Goal: Task Accomplishment & Management: Complete application form

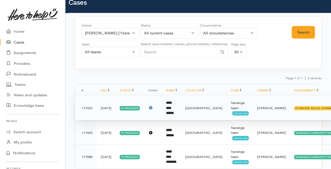
scroll to position [10, 0]
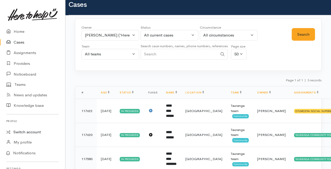
click at [30, 130] on link "Switch account" at bounding box center [32, 132] width 65 height 10
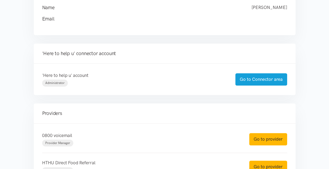
scroll to position [85, 0]
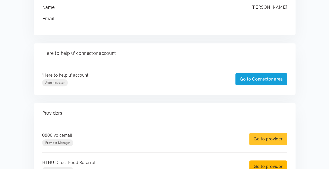
click at [265, 137] on link "Go to provider" at bounding box center [268, 138] width 38 height 12
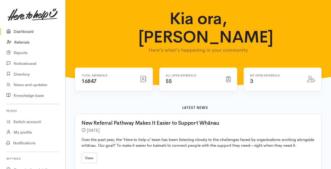
click at [21, 42] on link "Referrals" at bounding box center [32, 42] width 65 height 11
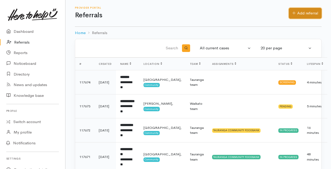
click at [308, 13] on link "Add referral" at bounding box center [305, 13] width 33 height 11
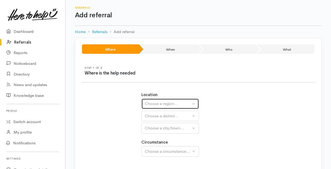
click at [173, 103] on div "Choose a region..." at bounding box center [168, 104] width 46 height 6
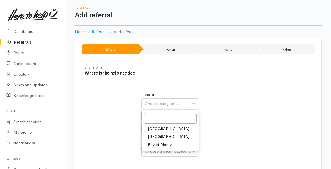
click at [160, 143] on span "Bay of Plenty" at bounding box center [160, 144] width 24 height 6
select select "4"
select select
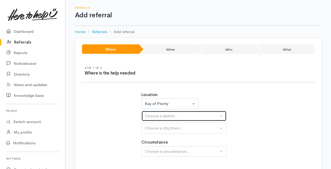
click at [161, 115] on div "Choose a district..." at bounding box center [182, 116] width 74 height 6
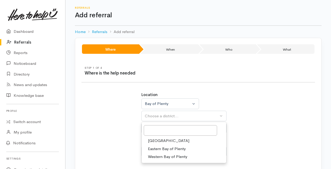
click at [154, 140] on span "Tauranga" at bounding box center [168, 140] width 41 height 6
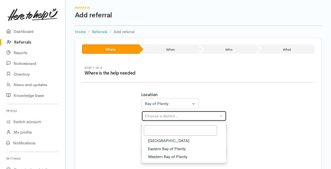
select select "6"
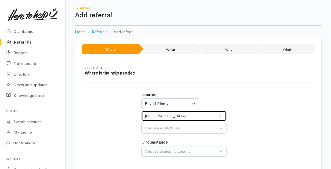
select select
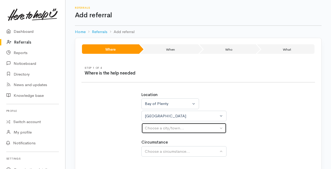
click at [161, 126] on div "Choose a city/town..." at bounding box center [182, 128] width 74 height 6
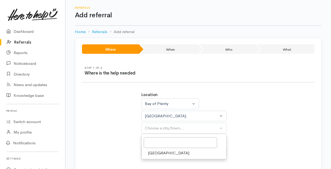
click at [155, 153] on span "[GEOGRAPHIC_DATA]" at bounding box center [168, 153] width 41 height 6
select select "4"
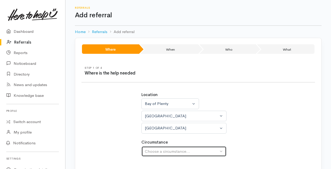
click at [154, 148] on div "Choose a circumstance..." at bounding box center [182, 151] width 74 height 6
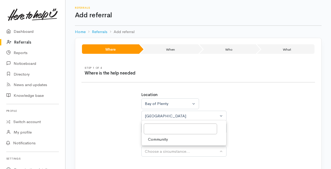
click at [155, 137] on span "Community" at bounding box center [158, 139] width 20 height 6
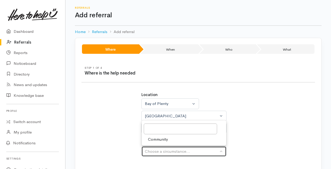
select select "2"
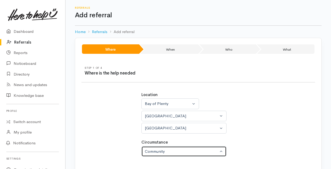
scroll to position [33, 0]
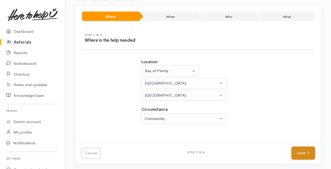
click at [303, 151] on link "Next" at bounding box center [303, 152] width 24 height 13
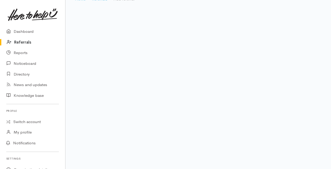
scroll to position [10, 0]
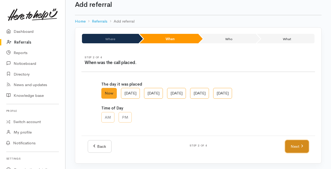
click at [301, 145] on icon at bounding box center [302, 146] width 2 height 4
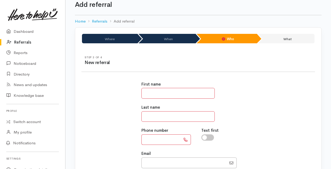
click at [150, 91] on input "text" at bounding box center [177, 93] width 73 height 11
type input "**"
click at [146, 115] on input "text" at bounding box center [177, 116] width 73 height 11
type input "**"
click at [147, 138] on input "text" at bounding box center [160, 139] width 39 height 11
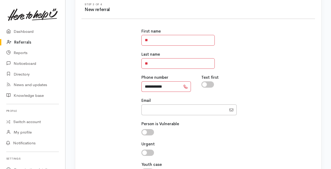
scroll to position [114, 0]
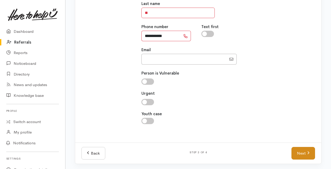
type input "**********"
click at [303, 152] on link "Next" at bounding box center [303, 153] width 24 height 13
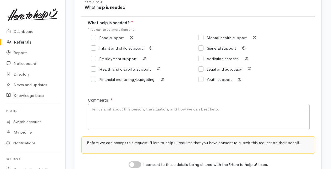
scroll to position [62, 0]
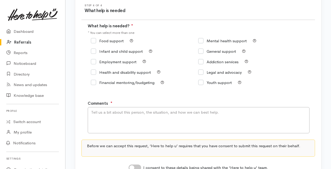
click at [95, 41] on input "Food support" at bounding box center [107, 41] width 33 height 4
checkbox input "true"
click at [94, 61] on input "Employment support" at bounding box center [114, 62] width 46 height 4
checkbox input "true"
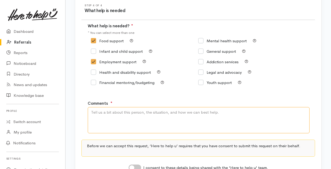
click at [104, 116] on textarea "Comments" at bounding box center [199, 120] width 222 height 26
click at [162, 113] on textarea "Just out of prison, working but part time, needing food support. Also" at bounding box center [199, 120] width 222 height 26
click at [253, 112] on textarea "Just out of prison, working but part time but not enough hours, needing food su…" at bounding box center [199, 120] width 222 height 26
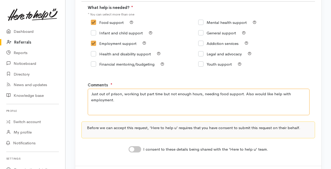
scroll to position [81, 0]
type textarea "Just out of prison, working but part time but not enough hours, needing food su…"
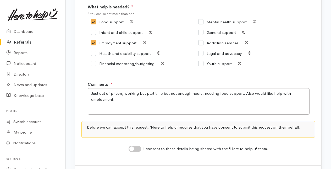
click at [137, 148] on input "I consent to these details being shared with the 'Here to help u' team." at bounding box center [135, 148] width 13 height 6
checkbox input "true"
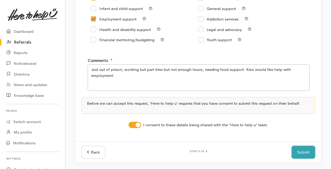
click at [298, 152] on button "Submit" at bounding box center [303, 152] width 23 height 13
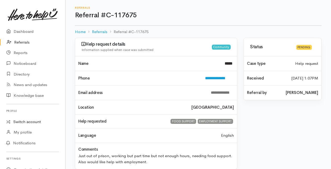
click link "Switch account"
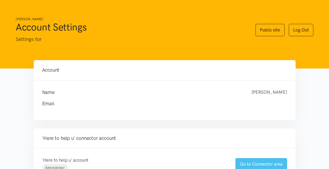
click at [259, 161] on link "Go to Connector area" at bounding box center [261, 164] width 52 height 12
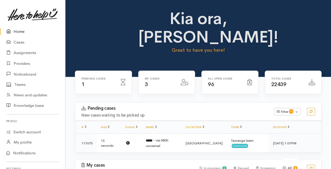
click at [16, 32] on link "Home" at bounding box center [32, 31] width 65 height 11
click at [17, 43] on link "Cases" at bounding box center [32, 42] width 65 height 11
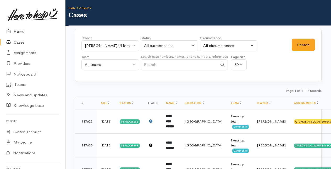
click at [21, 31] on link "Home" at bounding box center [32, 31] width 65 height 11
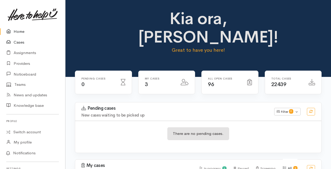
click at [18, 42] on link "Cases" at bounding box center [32, 42] width 65 height 11
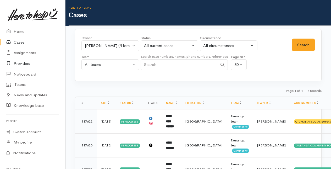
click at [20, 63] on link "Providers" at bounding box center [32, 63] width 65 height 11
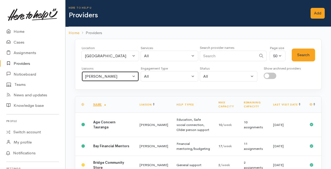
click at [134, 74] on button "[PERSON_NAME]" at bounding box center [110, 76] width 58 height 11
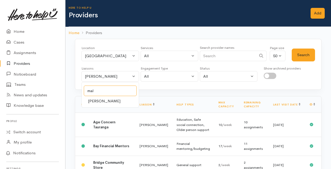
type input "mal"
click at [96, 101] on span "[PERSON_NAME]" at bounding box center [104, 101] width 32 height 6
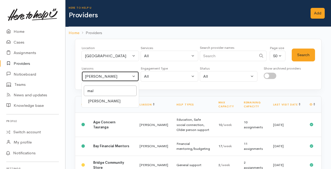
select select "1613"
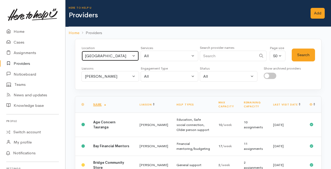
click at [134, 56] on button "[GEOGRAPHIC_DATA]" at bounding box center [110, 56] width 58 height 11
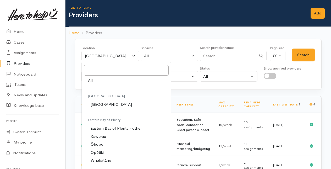
click at [96, 81] on link "All" at bounding box center [126, 80] width 89 height 8
select select "-1"
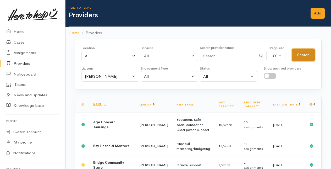
click at [298, 54] on button "Search" at bounding box center [303, 54] width 23 height 13
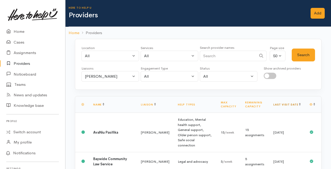
click at [295, 103] on link "Last visit date" at bounding box center [286, 104] width 27 height 3
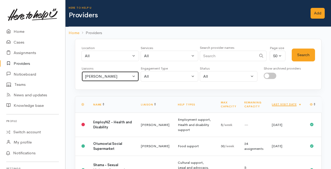
click at [134, 76] on button "[PERSON_NAME]" at bounding box center [110, 76] width 58 height 11
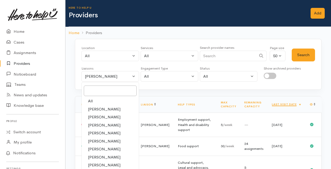
click at [97, 106] on span "[PERSON_NAME]" at bounding box center [104, 109] width 32 height 6
select select "205"
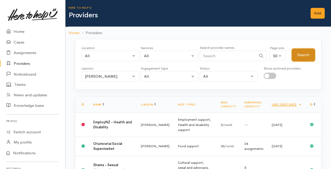
click at [296, 53] on button "Search" at bounding box center [303, 54] width 23 height 13
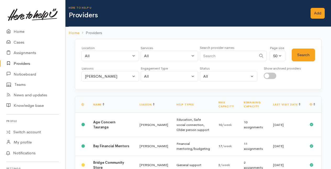
click at [24, 62] on link "Providers" at bounding box center [32, 63] width 65 height 11
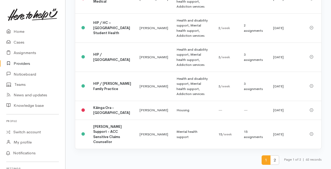
scroll to position [1463, 0]
click at [274, 162] on span "2" at bounding box center [274, 160] width 9 height 10
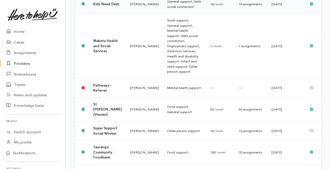
scroll to position [137, 0]
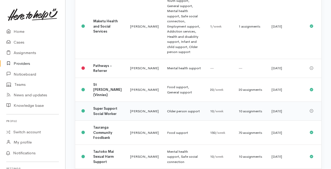
click at [104, 116] on b "Super Support Social Worker" at bounding box center [105, 111] width 24 height 10
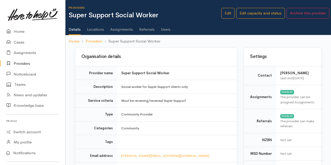
click at [120, 29] on link "Assignments" at bounding box center [121, 27] width 23 height 15
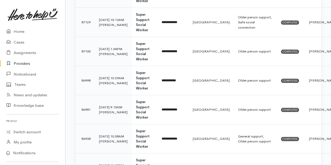
scroll to position [937, 0]
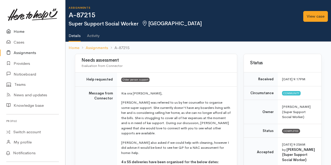
click at [18, 32] on link "Home" at bounding box center [32, 31] width 65 height 11
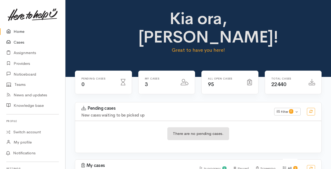
click at [20, 42] on link "Cases" at bounding box center [32, 42] width 65 height 11
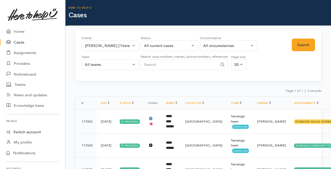
click at [30, 132] on link "Switch account" at bounding box center [32, 132] width 65 height 10
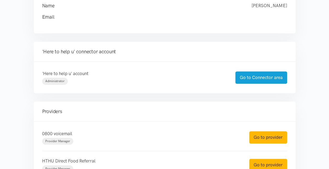
scroll to position [89, 0]
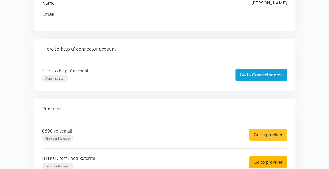
click at [267, 136] on link "Go to provider" at bounding box center [268, 134] width 38 height 12
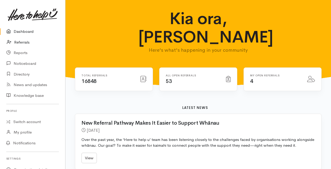
click at [22, 42] on link "Referrals" at bounding box center [32, 42] width 65 height 11
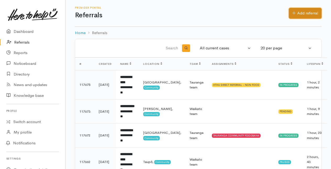
click at [307, 13] on link "Add referral" at bounding box center [305, 13] width 33 height 11
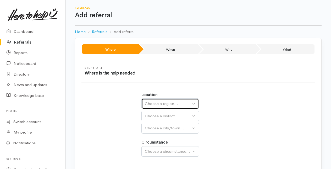
click at [159, 103] on div "Choose a region..." at bounding box center [168, 104] width 46 height 6
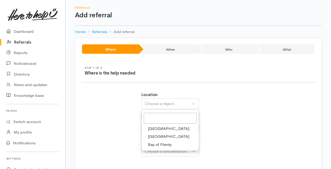
click at [160, 143] on span "Bay of Plenty" at bounding box center [160, 144] width 24 height 6
select select "4"
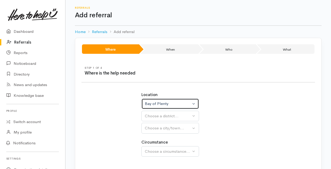
select select
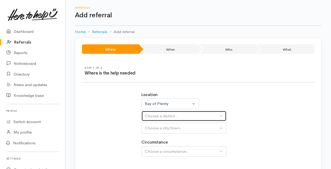
click at [163, 115] on div "Choose a district..." at bounding box center [182, 116] width 74 height 6
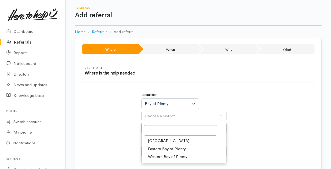
click at [156, 139] on span "[GEOGRAPHIC_DATA]" at bounding box center [168, 140] width 41 height 6
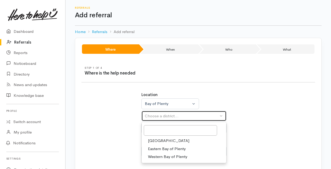
select select "6"
select select
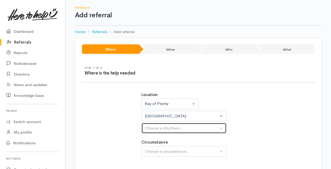
click at [162, 127] on div "Choose a city/town..." at bounding box center [182, 128] width 74 height 6
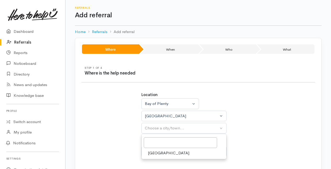
click at [154, 152] on span "[GEOGRAPHIC_DATA]" at bounding box center [168, 153] width 41 height 6
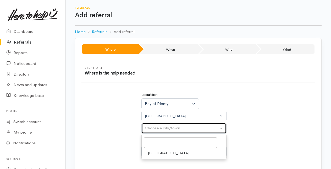
select select "4"
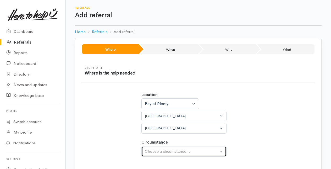
click at [161, 149] on div "Choose a circumstance..." at bounding box center [182, 151] width 74 height 6
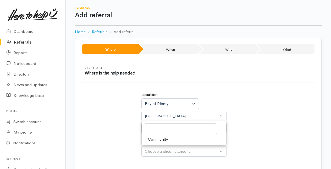
click at [161, 137] on span "Community" at bounding box center [158, 139] width 20 height 6
select select "2"
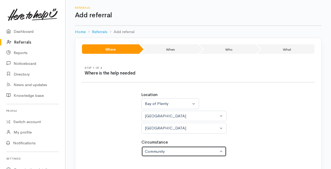
scroll to position [33, 0]
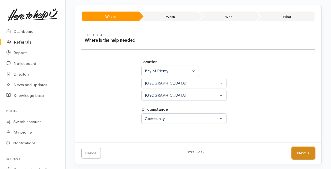
click at [304, 149] on link "Next" at bounding box center [303, 152] width 24 height 13
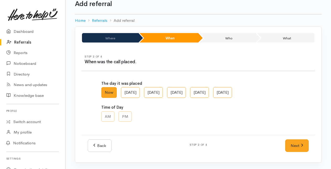
scroll to position [10, 0]
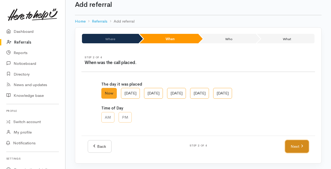
click at [293, 142] on link "Next" at bounding box center [297, 146] width 24 height 13
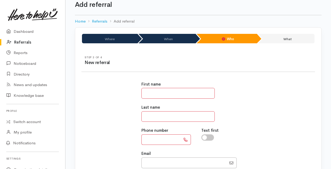
click at [149, 91] on input "text" at bounding box center [177, 93] width 73 height 11
type input "******"
click at [146, 116] on input "text" at bounding box center [177, 116] width 73 height 11
type input "******"
click at [152, 139] on input "text" at bounding box center [160, 139] width 39 height 11
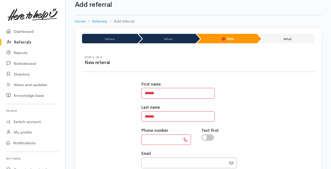
click at [146, 139] on input "text" at bounding box center [160, 139] width 39 height 11
click at [152, 138] on input "text" at bounding box center [160, 139] width 39 height 11
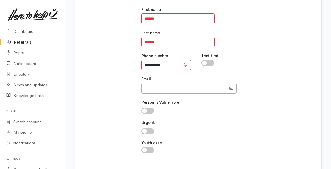
scroll to position [114, 0]
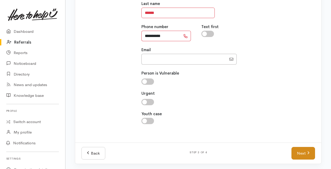
type input "**********"
click at [305, 152] on link "Next" at bounding box center [303, 153] width 24 height 13
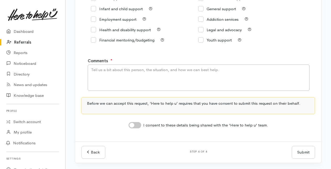
scroll to position [74, 0]
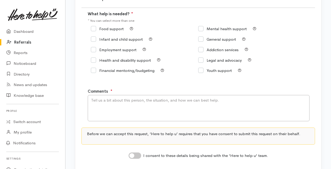
click at [202, 27] on input "Mental health support" at bounding box center [222, 29] width 48 height 4
checkbox input "true"
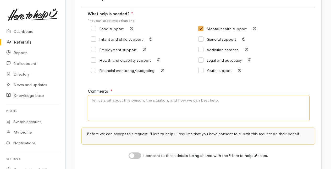
click at [105, 101] on textarea "Comments" at bounding box center [199, 108] width 222 height 26
type textarea "Referral to Community Health Coach"
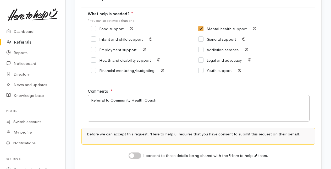
click at [136, 156] on input "I consent to these details being shared with the 'Here to help u' team." at bounding box center [135, 155] width 13 height 6
checkbox input "true"
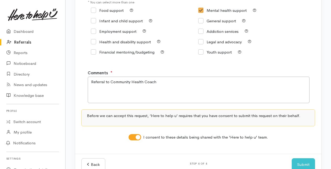
scroll to position [93, 0]
click at [304, 162] on button "Submit" at bounding box center [303, 163] width 23 height 13
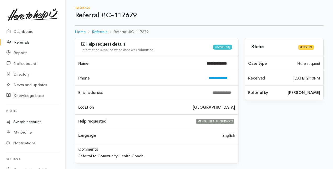
click at [29, 121] on link "Switch account" at bounding box center [32, 122] width 65 height 10
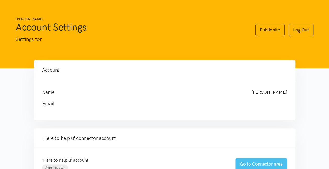
click at [249, 160] on link "Go to Connector area" at bounding box center [261, 164] width 52 height 12
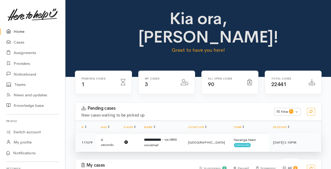
click at [160, 141] on b "**********" at bounding box center [152, 139] width 17 height 3
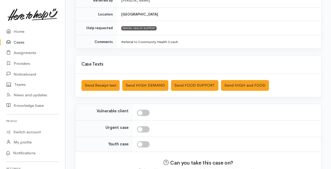
scroll to position [154, 0]
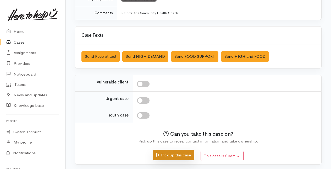
click at [167, 153] on button "Pick up this case" at bounding box center [173, 155] width 41 height 11
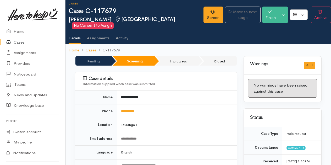
scroll to position [4, 0]
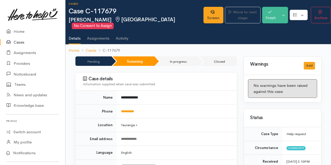
click at [18, 42] on link "Cases" at bounding box center [32, 42] width 65 height 11
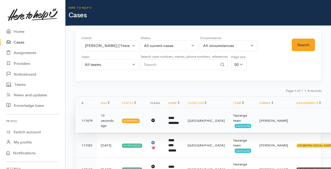
click at [178, 119] on b "**********" at bounding box center [173, 120] width 10 height 9
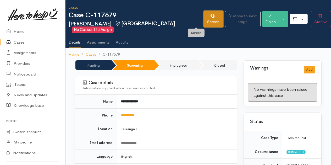
click at [203, 19] on link "Screen" at bounding box center [213, 19] width 20 height 16
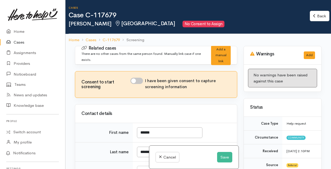
click at [139, 79] on input "I have been given consent to capture screening information" at bounding box center [136, 81] width 13 height 6
checkbox input "true"
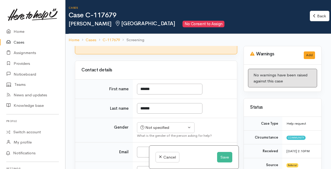
scroll to position [44, 0]
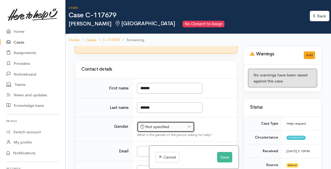
click at [164, 124] on div "Not specified" at bounding box center [163, 127] width 46 height 6
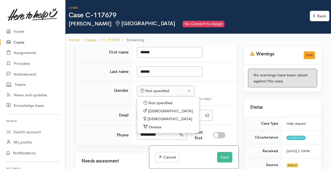
scroll to position [81, 0]
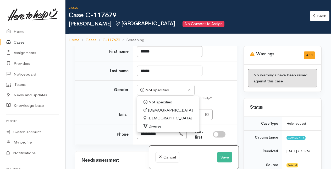
click at [151, 116] on span "Female" at bounding box center [169, 118] width 45 height 6
select select "Female"
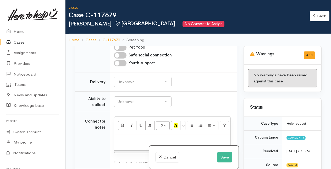
scroll to position [339, 0]
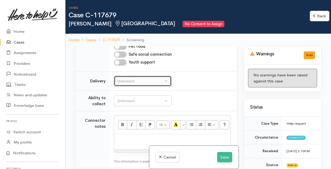
click at [154, 80] on div "Unknown" at bounding box center [140, 81] width 46 height 6
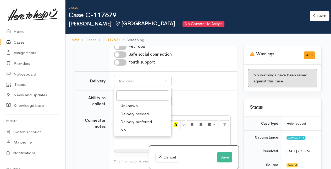
click at [123, 127] on span "No" at bounding box center [122, 130] width 5 height 6
select select "1"
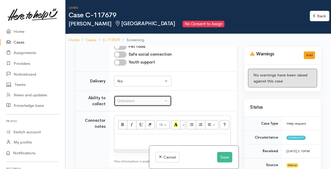
click at [138, 98] on div "Unknown" at bounding box center [140, 101] width 46 height 6
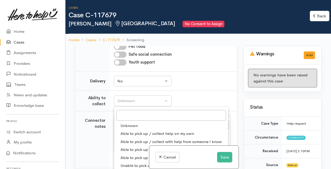
click at [136, 131] on span "Able to pick up / collect help on my own" at bounding box center [157, 133] width 74 height 6
select select "2"
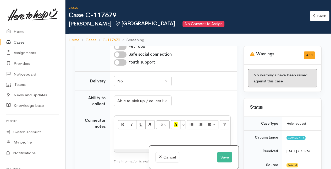
click at [124, 139] on p at bounding box center [172, 139] width 111 height 6
click at [118, 140] on div at bounding box center [172, 141] width 116 height 15
paste div
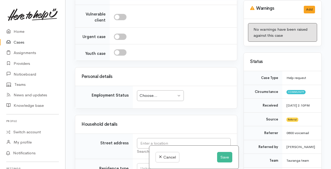
scroll to position [605, 0]
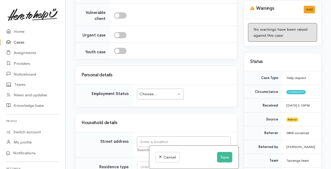
click at [170, 91] on div "Choose..." at bounding box center [158, 94] width 37 height 6
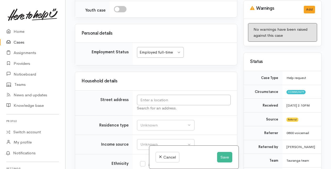
scroll to position [647, 0]
click at [149, 94] on input "text" at bounding box center [184, 99] width 94 height 11
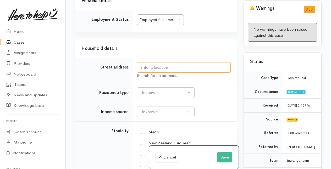
scroll to position [679, 0]
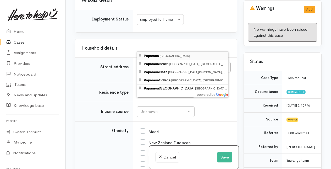
type input "Papamoa, New Zealand"
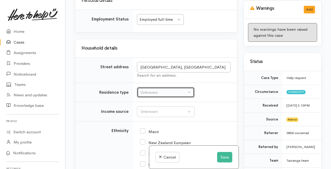
click at [152, 89] on div "Unknown" at bounding box center [163, 92] width 46 height 6
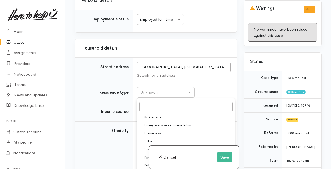
click at [158, 146] on span "Own home" at bounding box center [153, 149] width 20 height 6
select select "1"
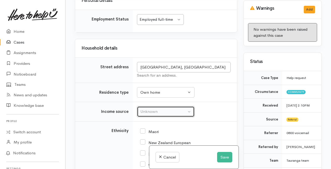
click at [156, 108] on div "Unknown" at bounding box center [163, 111] width 46 height 6
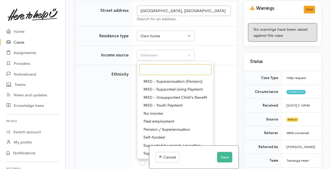
scroll to position [736, 0]
click at [159, 118] on span "Paid employment" at bounding box center [158, 121] width 31 height 6
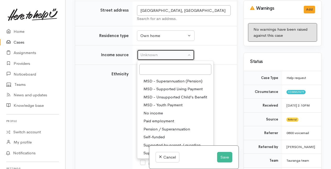
select select "1"
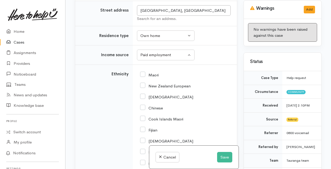
click at [142, 83] on input "New Zealand European" at bounding box center [165, 85] width 51 height 5
checkbox input "true"
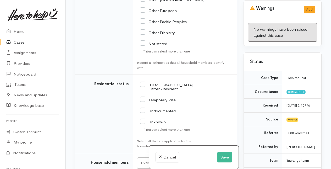
scroll to position [965, 0]
click at [145, 82] on input "[DEMOGRAPHIC_DATA] Citizen/Resident" at bounding box center [166, 86] width 53 height 9
checkbox input "true"
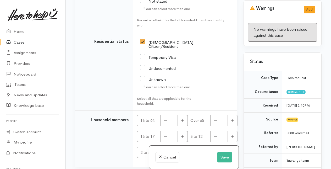
scroll to position [1010, 0]
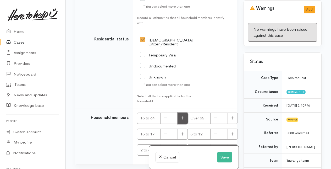
click at [183, 116] on icon "button" at bounding box center [182, 118] width 3 height 4
type input "1"
checkbox input "true"
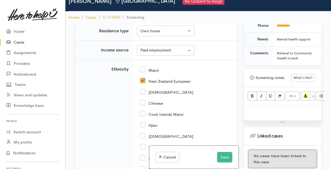
scroll to position [300, 0]
click at [249, 114] on p at bounding box center [282, 111] width 72 height 6
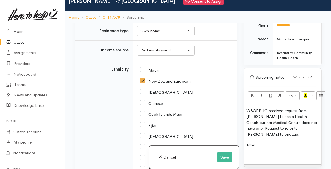
scroll to position [42, 0]
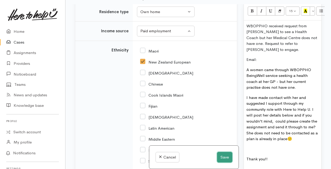
click at [222, 157] on button "Save" at bounding box center [224, 157] width 15 height 11
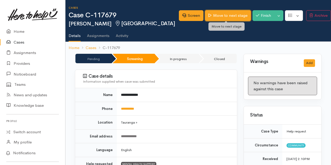
click at [219, 16] on link "Move to next stage" at bounding box center [228, 15] width 46 height 11
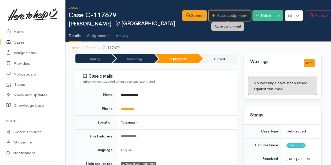
click at [219, 16] on link "Raise assignment" at bounding box center [229, 15] width 42 height 11
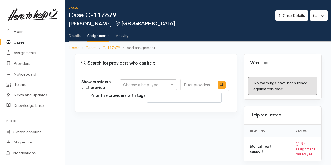
select select
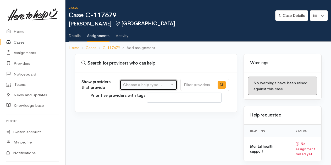
click at [163, 84] on div "Choose a help type..." at bounding box center [146, 85] width 46 height 6
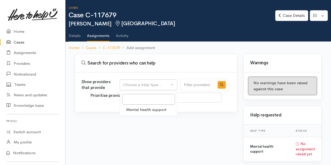
click at [142, 109] on span "Mental health support" at bounding box center [146, 110] width 40 height 6
select select "5"
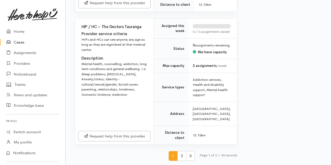
scroll to position [3395, 0]
click at [180, 157] on span "2" at bounding box center [181, 156] width 9 height 10
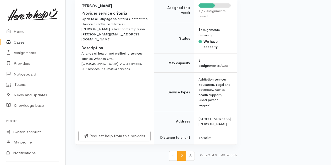
scroll to position [3462, 0]
click at [192, 159] on span "3" at bounding box center [190, 156] width 9 height 10
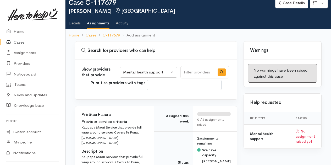
scroll to position [8, 0]
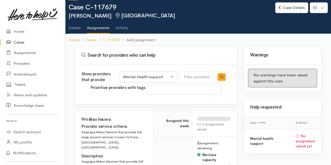
click at [74, 28] on link "Details" at bounding box center [75, 26] width 12 height 15
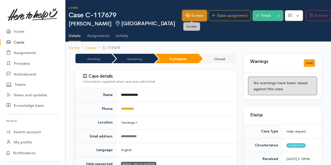
click at [191, 15] on link "Screen" at bounding box center [194, 15] width 25 height 11
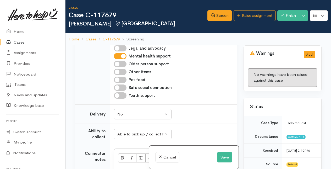
scroll to position [633, 0]
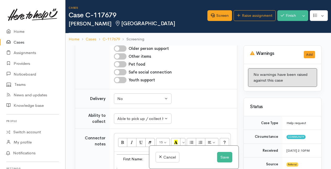
click at [120, 4] on input "Health and disability support" at bounding box center [120, 1] width 13 height 6
checkbox input "true"
click at [122, 44] on input "Mental health support" at bounding box center [120, 40] width 13 height 6
checkbox input "false"
click at [223, 157] on button "Save" at bounding box center [224, 157] width 15 height 11
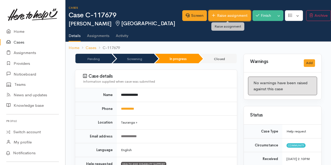
click at [224, 15] on link "Raise assignment" at bounding box center [229, 15] width 42 height 11
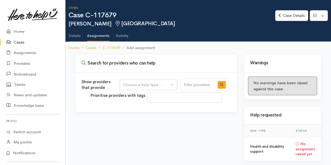
select select
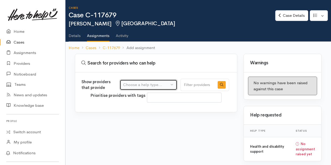
click at [165, 82] on div "Choose a help type..." at bounding box center [146, 85] width 46 height 6
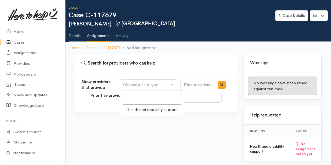
click at [150, 110] on span "Health and disability support" at bounding box center [152, 110] width 52 height 6
select select "26"
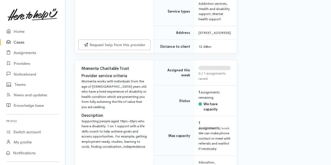
scroll to position [2396, 0]
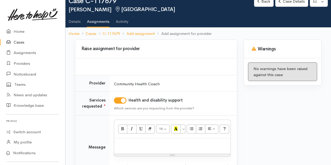
scroll to position [16, 0]
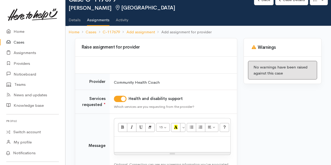
click at [127, 142] on p at bounding box center [172, 142] width 111 height 6
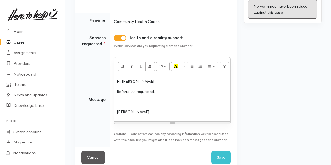
scroll to position [85, 0]
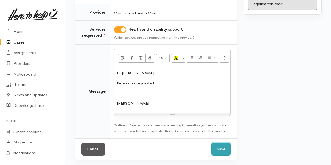
click at [223, 147] on button "Save" at bounding box center [220, 148] width 19 height 13
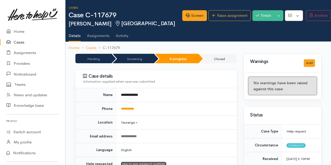
click at [19, 42] on link "Cases" at bounding box center [32, 42] width 65 height 11
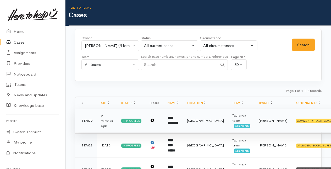
scroll to position [51, 0]
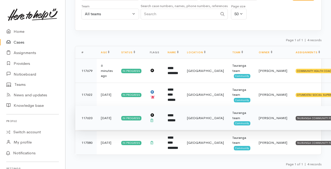
click at [171, 118] on b "**********" at bounding box center [172, 117] width 8 height 9
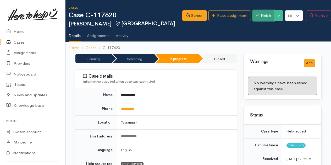
click at [260, 16] on button "Finish" at bounding box center [263, 15] width 22 height 11
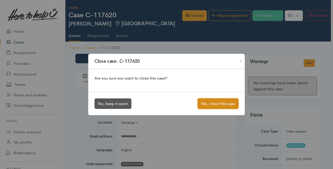
click at [213, 104] on button "Yes, close this case" at bounding box center [218, 103] width 41 height 11
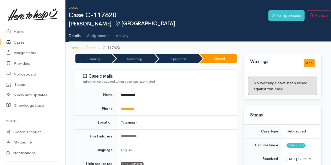
click at [20, 42] on link "Cases" at bounding box center [32, 42] width 65 height 11
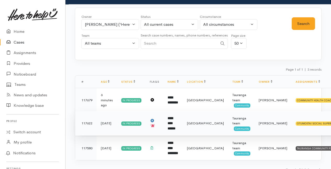
scroll to position [22, 0]
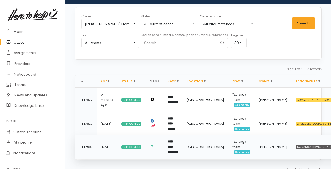
click at [177, 148] on td "**********" at bounding box center [172, 147] width 19 height 24
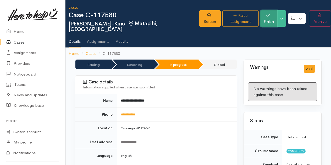
click at [265, 16] on button "Finish" at bounding box center [268, 18] width 17 height 16
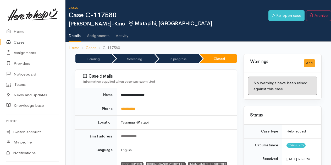
click at [18, 41] on link "Cases" at bounding box center [32, 42] width 65 height 11
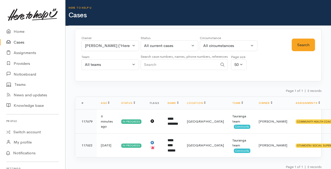
click at [21, 42] on link "Cases" at bounding box center [32, 42] width 65 height 11
click at [156, 64] on input "Search" at bounding box center [179, 64] width 77 height 11
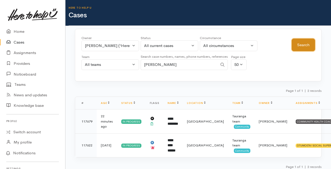
click at [295, 45] on button "Search" at bounding box center [303, 44] width 23 height 13
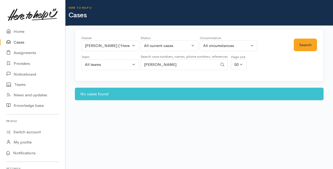
click at [150, 63] on input "barbara miru" at bounding box center [179, 64] width 77 height 11
click at [156, 63] on input "babara miru" at bounding box center [179, 64] width 77 height 11
type input "miru"
click at [305, 43] on button "Search" at bounding box center [305, 44] width 23 height 13
click at [133, 45] on button "[PERSON_NAME] ('Here to help u')" at bounding box center [110, 45] width 58 height 11
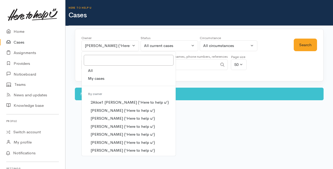
click at [94, 68] on link "All" at bounding box center [129, 71] width 94 height 8
select select "-1"
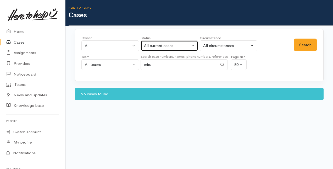
click at [193, 45] on button "All current cases" at bounding box center [170, 45] width 58 height 11
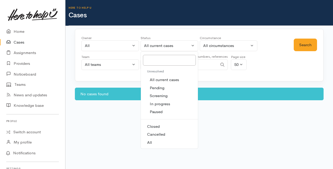
click at [151, 143] on span "All" at bounding box center [149, 142] width 5 height 6
select select "All"
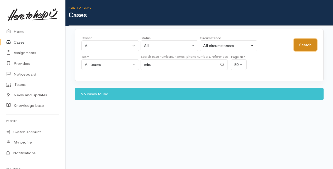
click at [308, 42] on button "Search" at bounding box center [305, 44] width 23 height 13
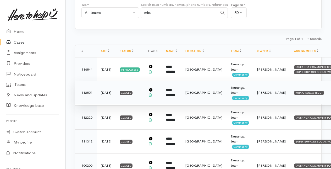
scroll to position [50, 0]
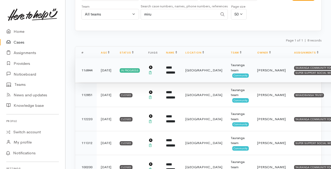
click at [175, 66] on b "**********" at bounding box center [170, 70] width 9 height 9
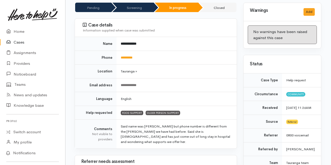
scroll to position [51, 0]
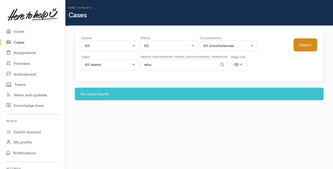
click at [307, 42] on button "Search" at bounding box center [305, 44] width 23 height 13
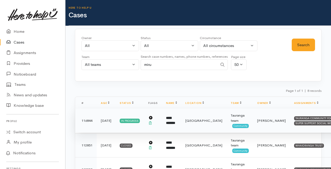
click at [174, 121] on b "**********" at bounding box center [170, 120] width 9 height 9
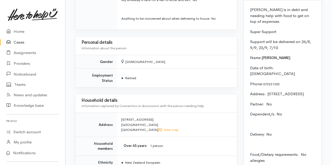
scroll to position [475, 0]
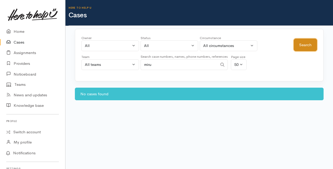
click at [304, 46] on button "Search" at bounding box center [305, 44] width 23 height 13
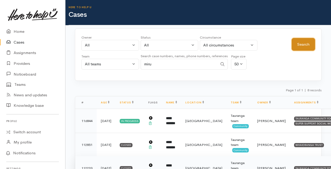
scroll to position [0, 0]
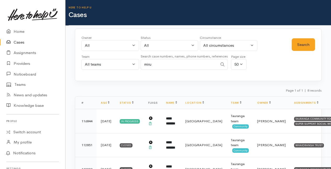
click at [160, 65] on input "miru" at bounding box center [179, 64] width 77 height 11
type input "m"
type input "april kiwi"
click at [303, 40] on button "Search" at bounding box center [303, 44] width 23 height 13
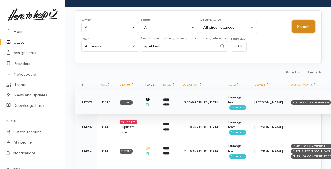
scroll to position [19, 0]
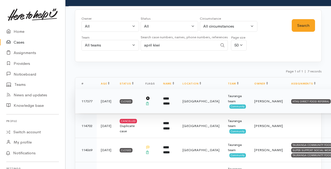
click at [170, 101] on b "**********" at bounding box center [166, 101] width 7 height 9
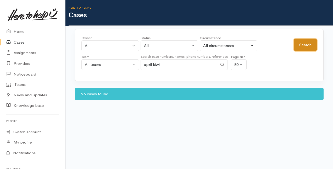
click at [301, 47] on button "Search" at bounding box center [305, 44] width 23 height 13
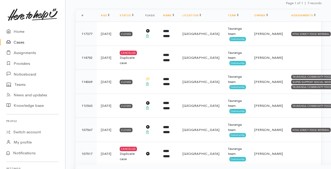
scroll to position [87, 0]
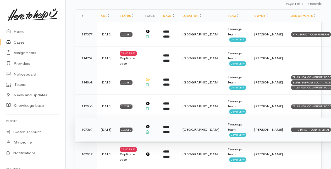
click at [169, 126] on b "**********" at bounding box center [166, 129] width 7 height 9
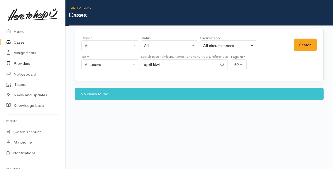
click at [19, 61] on link "Providers" at bounding box center [32, 63] width 65 height 11
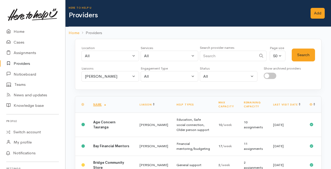
click at [214, 53] on input "Search" at bounding box center [228, 56] width 57 height 11
type input "super"
click at [308, 54] on button "Search" at bounding box center [303, 54] width 23 height 13
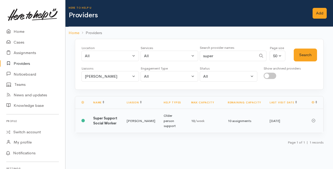
click at [130, 115] on td "Amanda Gabb" at bounding box center [141, 121] width 37 height 24
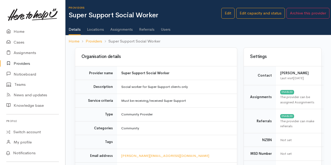
click at [118, 29] on link "Assignments" at bounding box center [121, 27] width 23 height 15
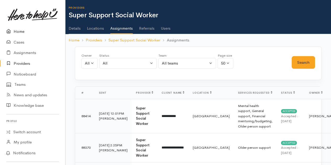
click at [19, 32] on link "Home" at bounding box center [32, 31] width 65 height 11
